Goal: Task Accomplishment & Management: Manage account settings

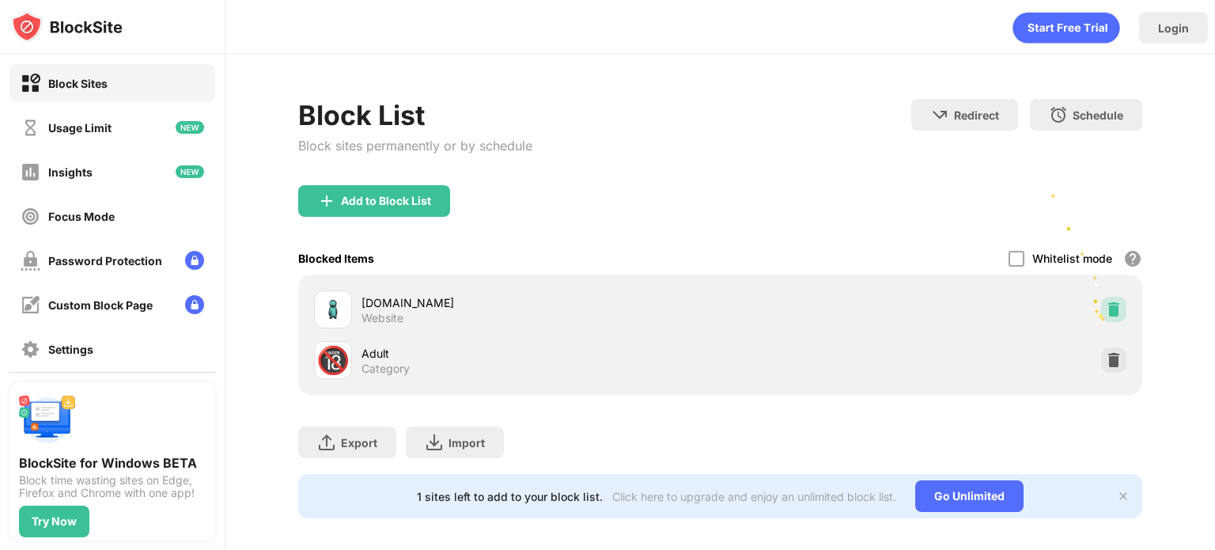
click at [1106, 313] on img at bounding box center [1114, 309] width 16 height 16
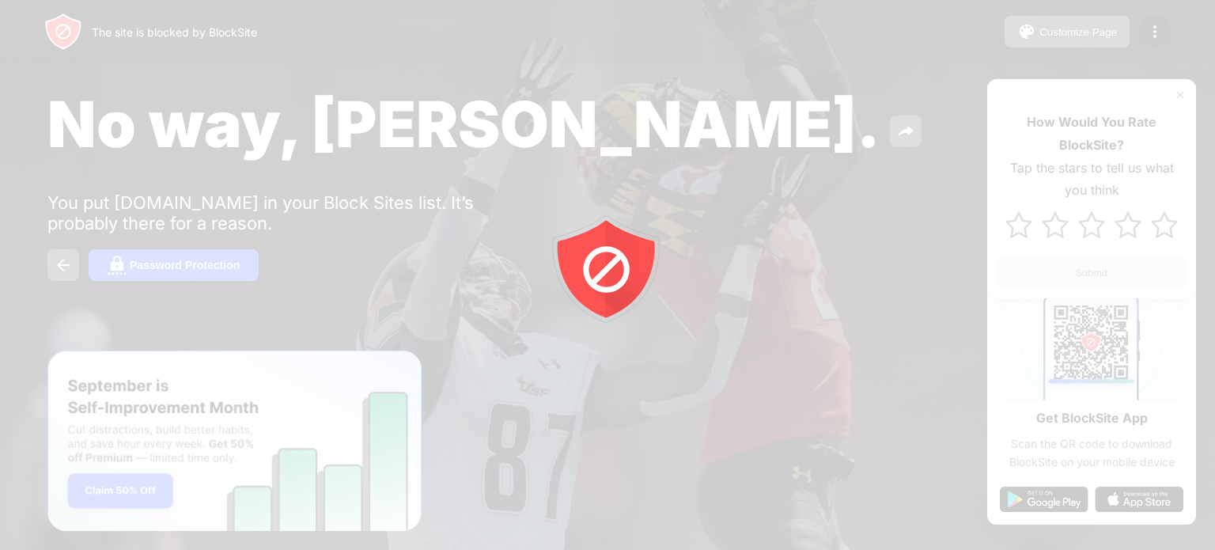
click at [973, 50] on div at bounding box center [607, 275] width 1215 height 550
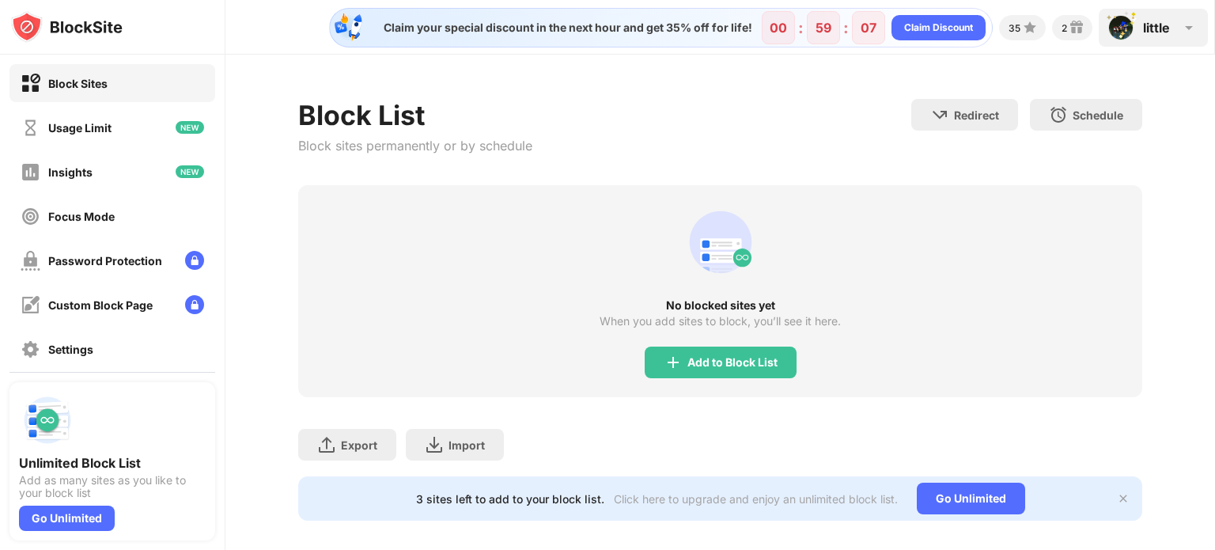
click at [1117, 30] on img at bounding box center [1121, 27] width 25 height 25
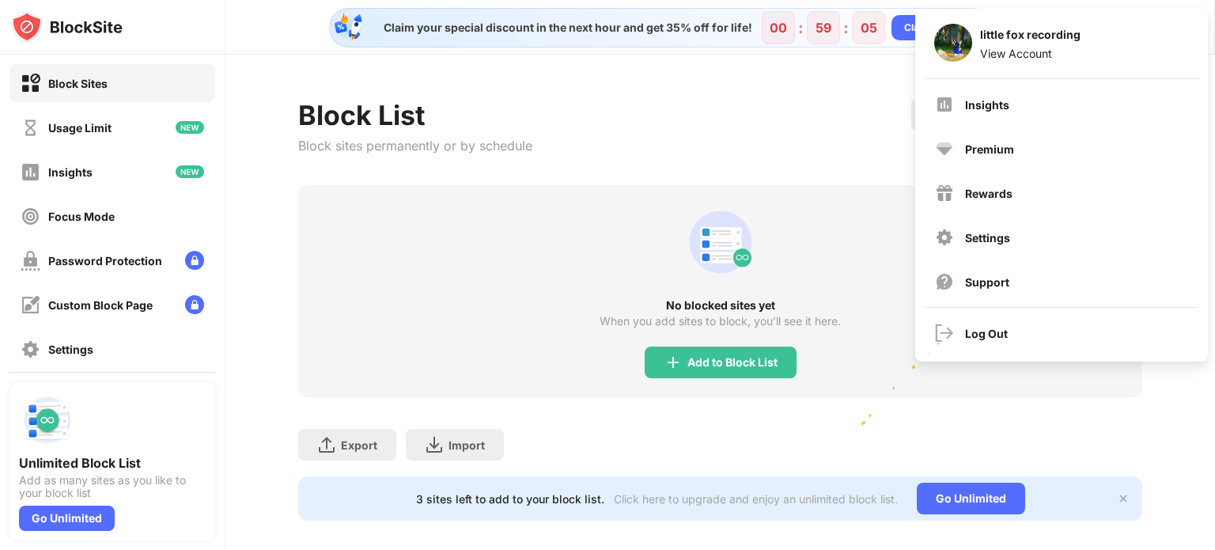
click at [856, 418] on div "Export Export Files (for websites items only) Import Import Files (for websites…" at bounding box center [720, 436] width 844 height 79
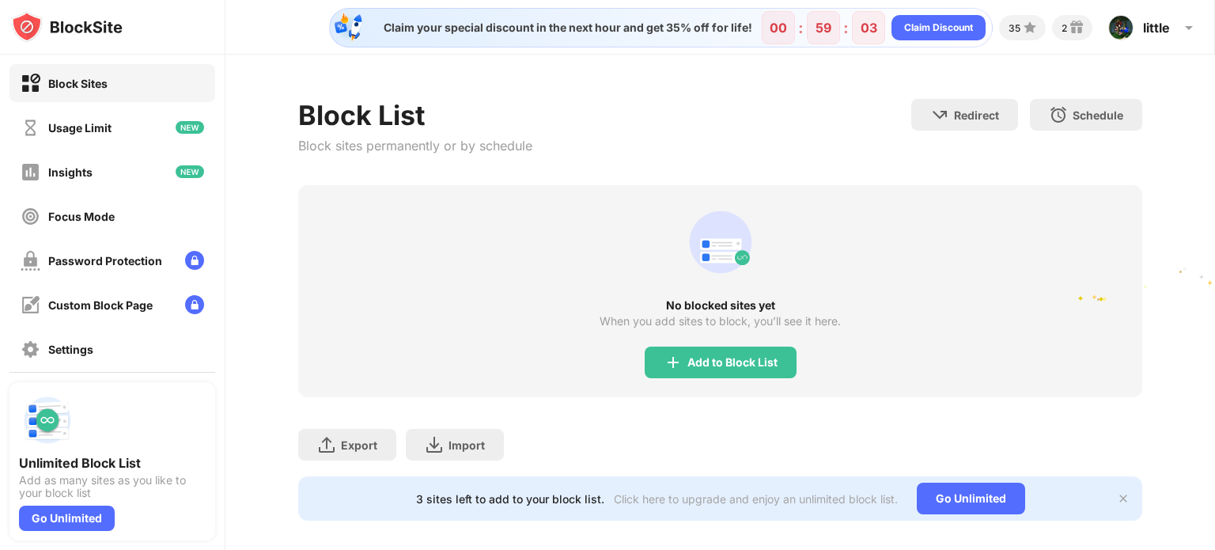
scroll to position [25, 0]
